Goal: Task Accomplishment & Management: Manage account settings

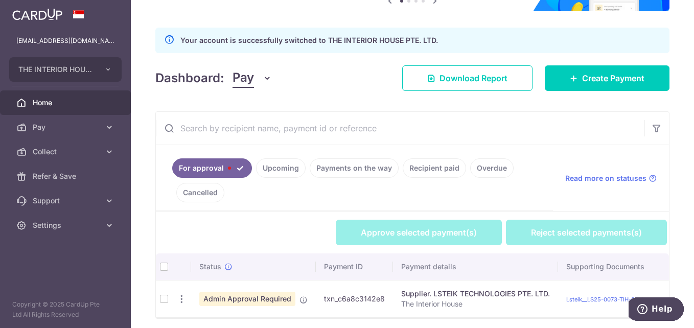
scroll to position [151, 0]
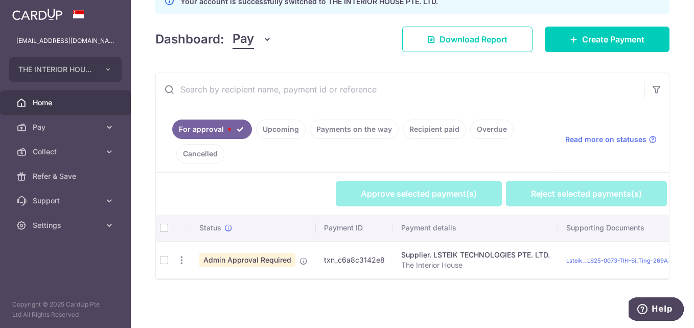
click at [164, 253] on td at bounding box center [164, 259] width 16 height 37
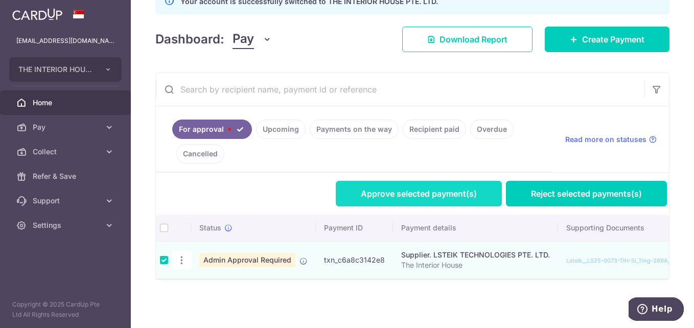
click at [396, 187] on link "Approve selected payment(s)" at bounding box center [419, 194] width 166 height 26
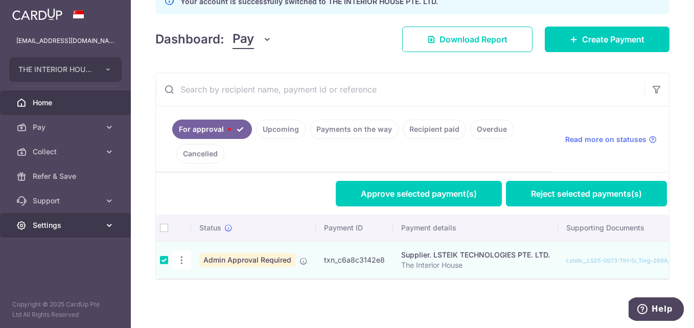
click at [71, 222] on span "Settings" at bounding box center [67, 225] width 68 height 10
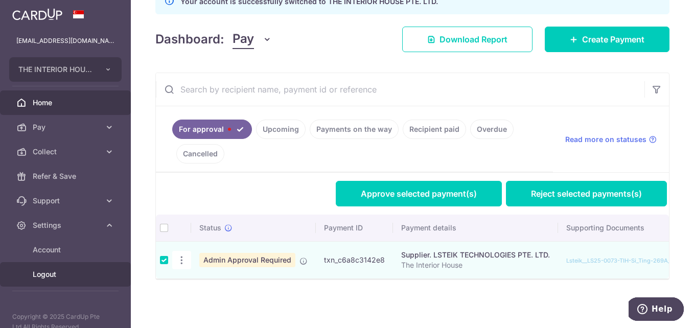
click at [47, 275] on span "Logout" at bounding box center [67, 275] width 68 height 10
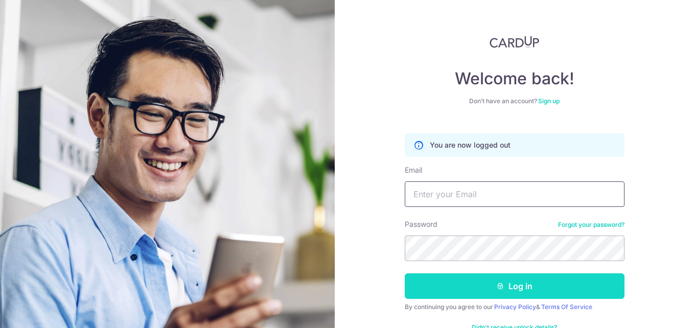
type input "[EMAIL_ADDRESS][DOMAIN_NAME]"
click at [537, 290] on button "Log in" at bounding box center [515, 287] width 220 height 26
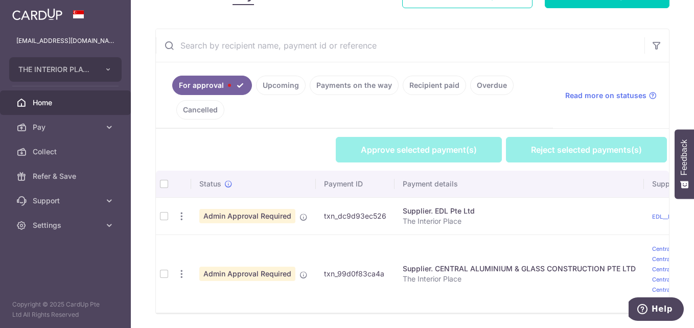
scroll to position [185, 0]
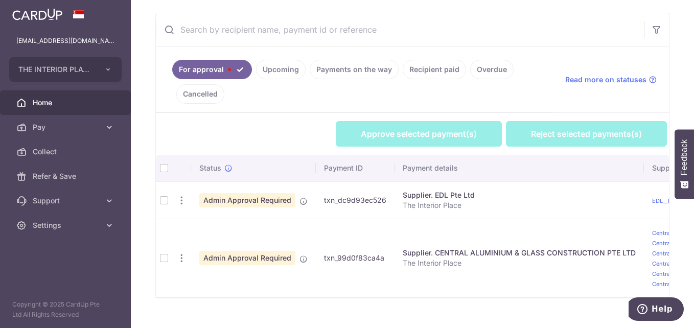
click at [161, 203] on td at bounding box center [164, 200] width 16 height 37
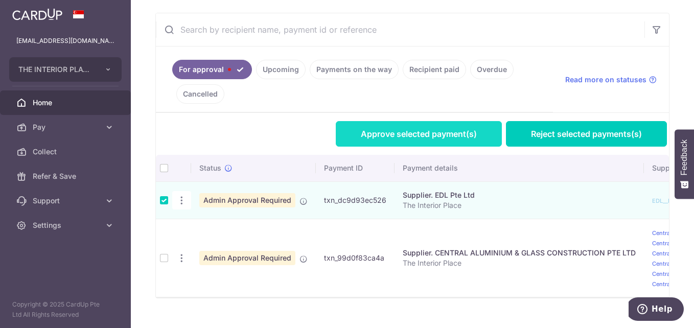
click at [412, 130] on link "Approve selected payment(s)" at bounding box center [419, 134] width 166 height 26
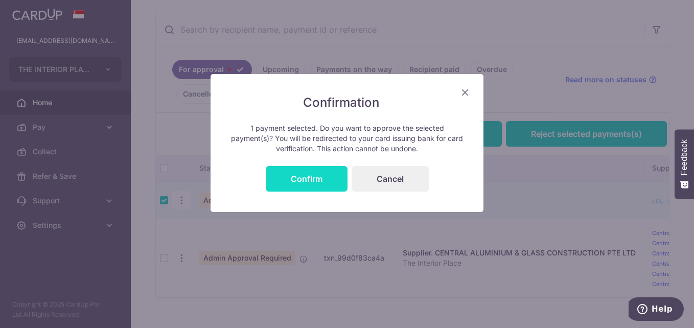
click at [301, 186] on button "Confirm" at bounding box center [307, 179] width 82 height 26
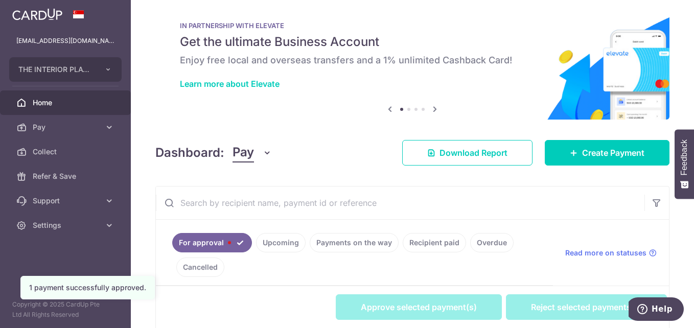
scroll to position [1, 0]
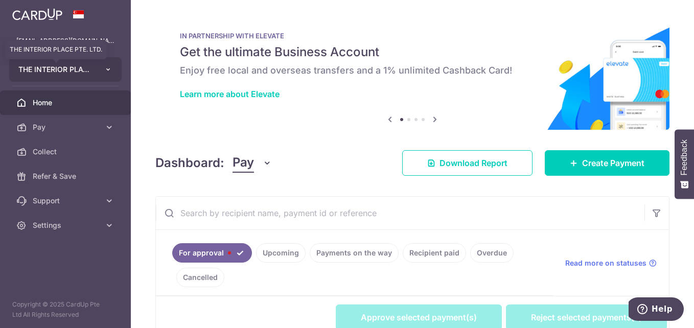
click at [76, 72] on span "THE INTERIOR PLACE PTE. LTD." at bounding box center [56, 69] width 76 height 10
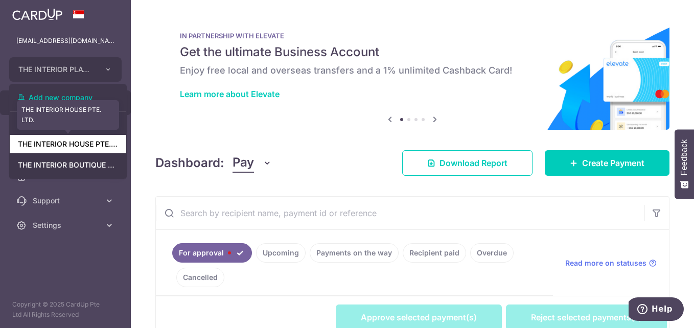
click at [69, 145] on link "THE INTERIOR HOUSE PTE. LTD." at bounding box center [68, 144] width 117 height 18
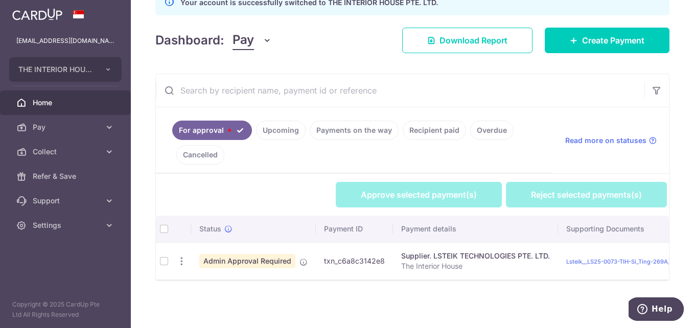
scroll to position [151, 0]
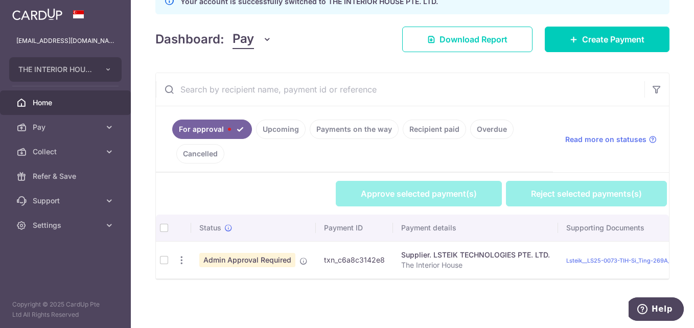
click at [164, 256] on td at bounding box center [164, 259] width 16 height 37
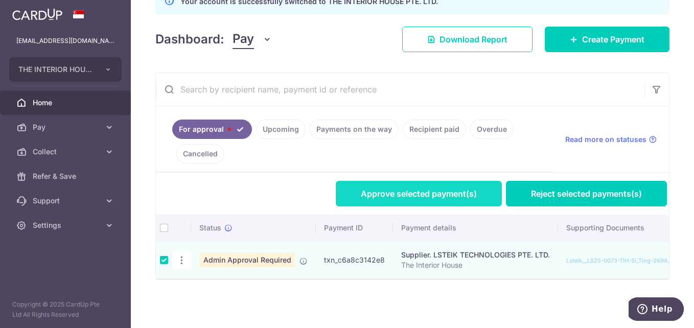
click at [431, 185] on link "Approve selected payment(s)" at bounding box center [419, 194] width 166 height 26
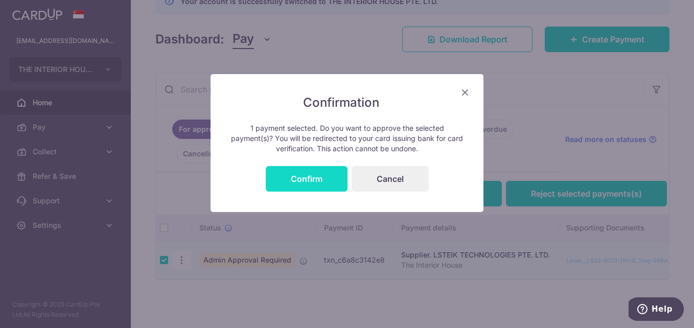
click at [297, 184] on button "Confirm" at bounding box center [307, 179] width 82 height 26
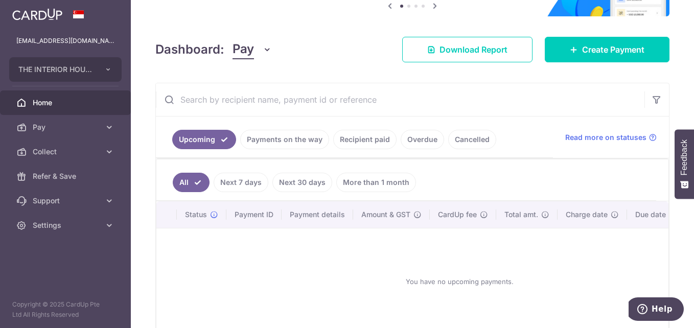
scroll to position [111, 0]
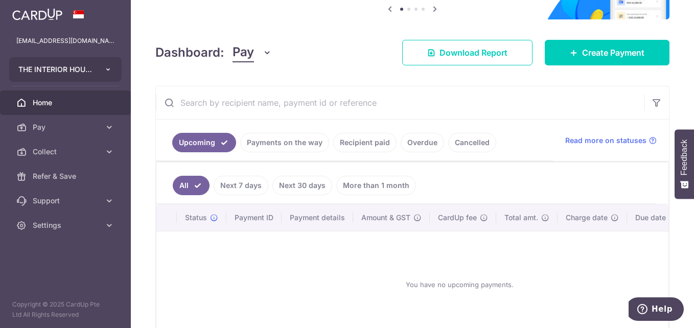
click at [101, 68] on button "THE INTERIOR HOUSE PTE. LTD." at bounding box center [65, 69] width 113 height 25
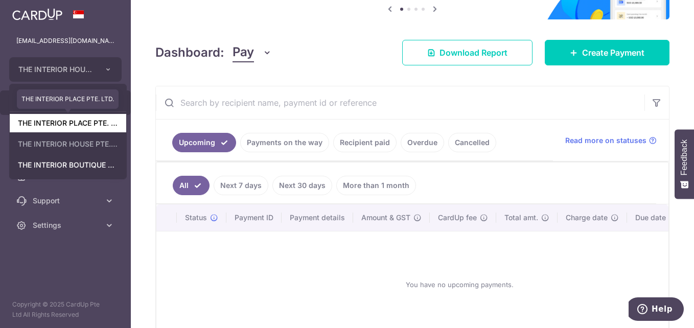
click at [93, 122] on link "THE INTERIOR PLACE PTE. LTD." at bounding box center [68, 123] width 117 height 18
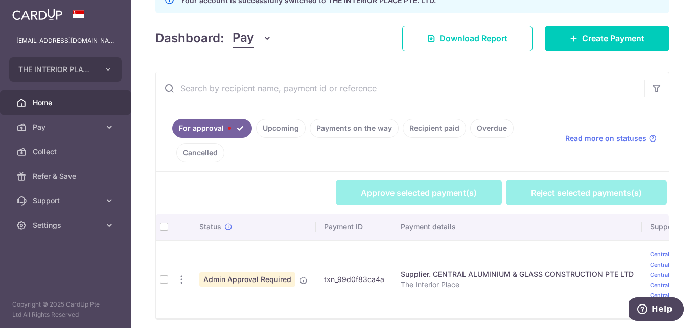
scroll to position [0, 0]
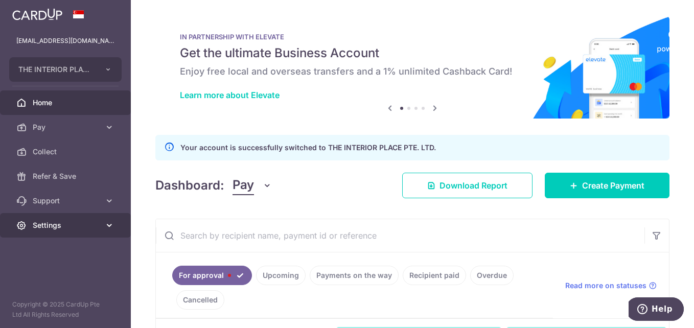
click at [42, 230] on span "Settings" at bounding box center [67, 225] width 68 height 10
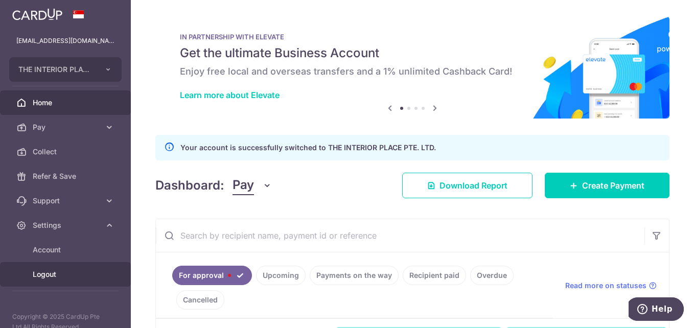
click at [47, 274] on span "Logout" at bounding box center [67, 275] width 68 height 10
